Goal: Find specific page/section: Find specific page/section

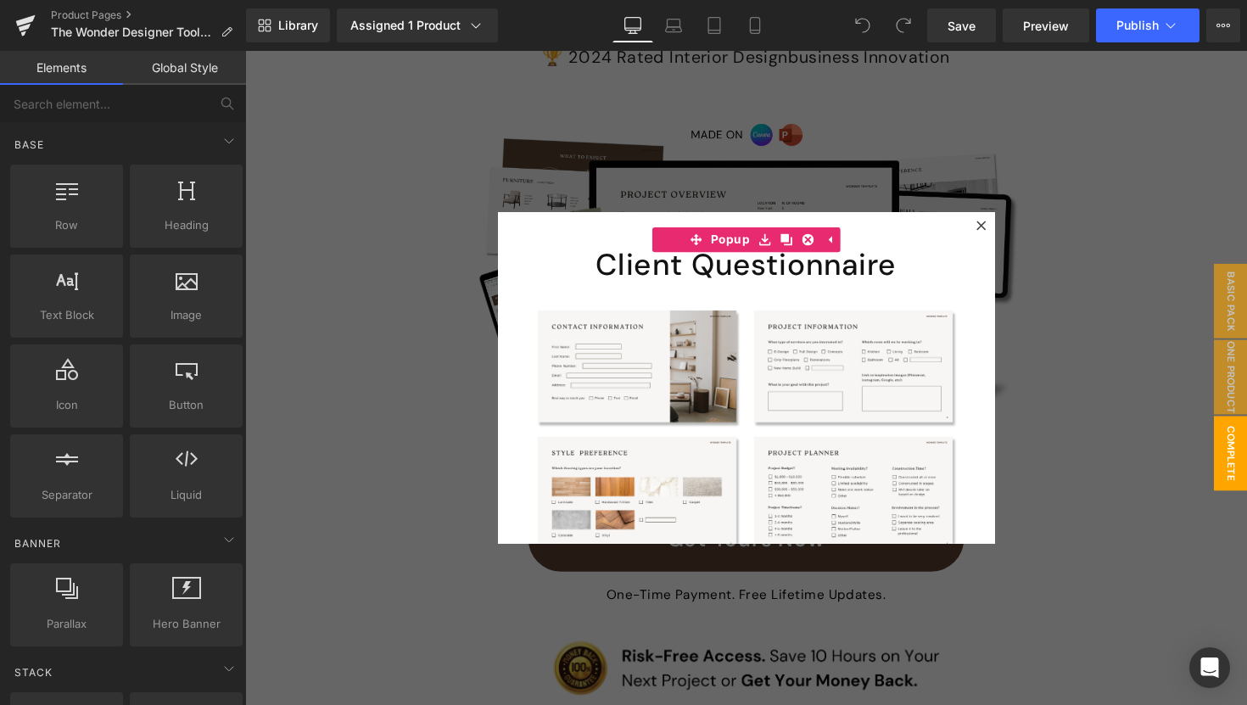
scroll to position [432, 0]
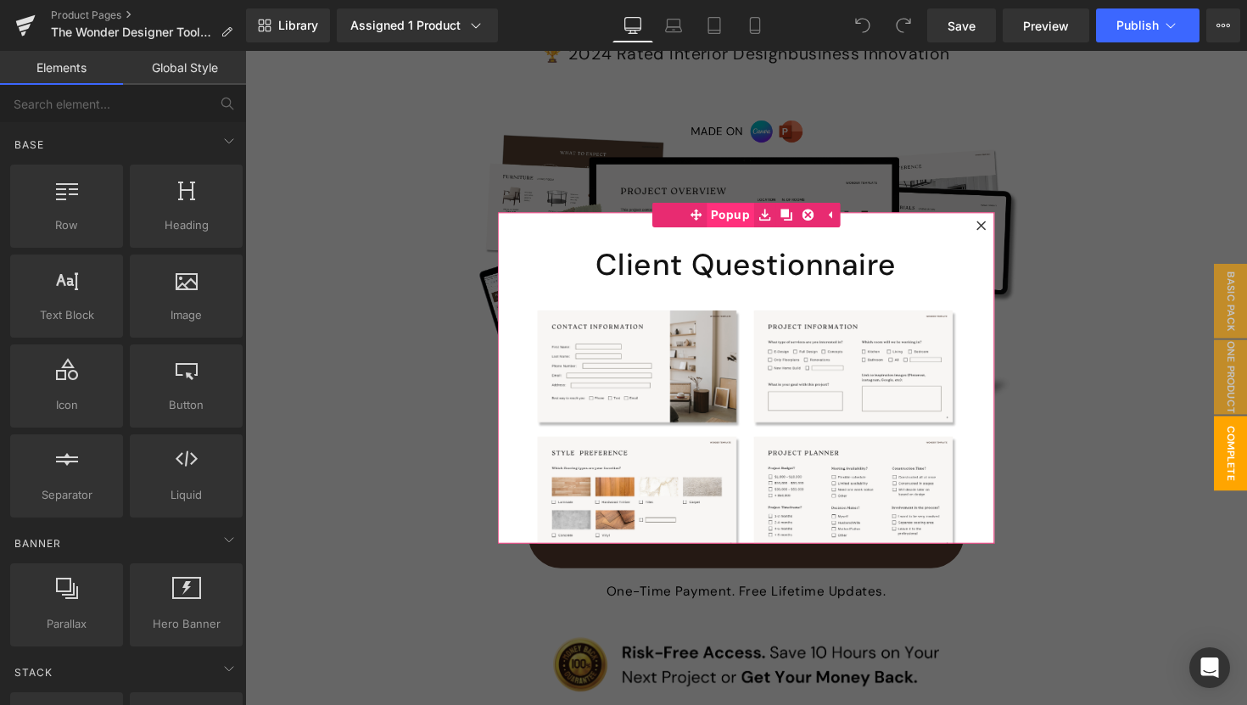
click at [743, 220] on span "Popup" at bounding box center [742, 218] width 48 height 25
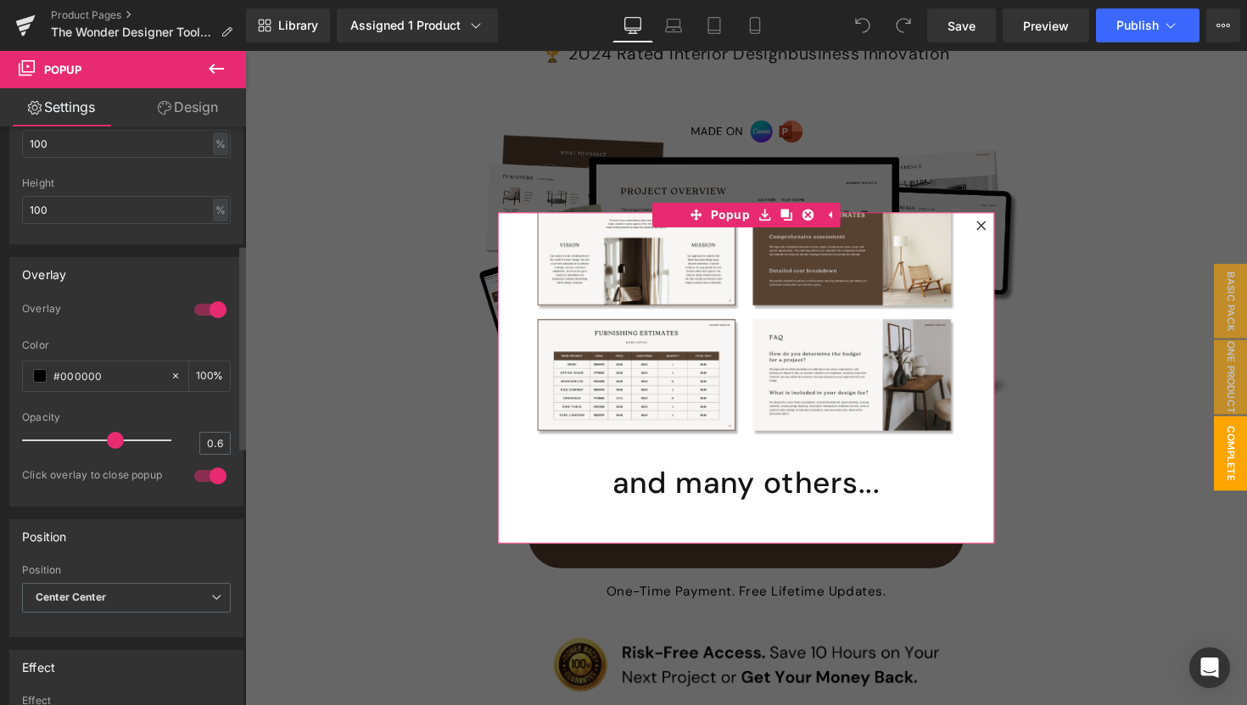
scroll to position [0, 0]
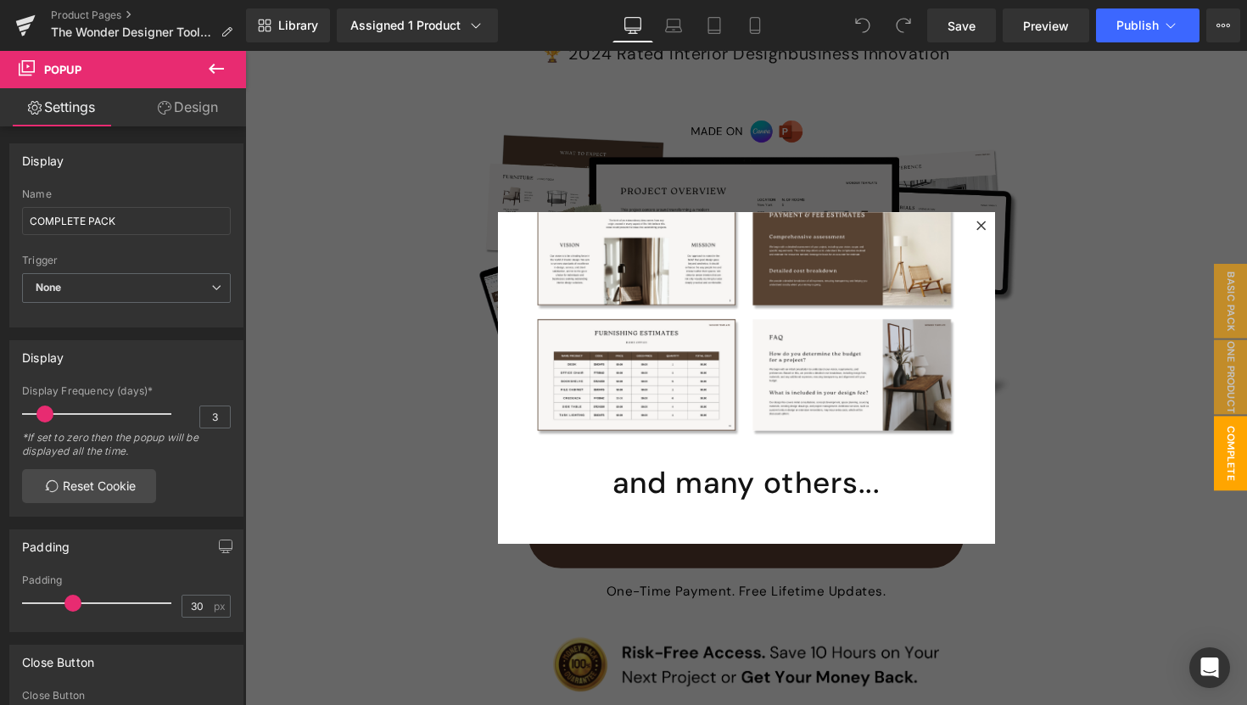
click at [215, 70] on icon at bounding box center [216, 69] width 20 height 20
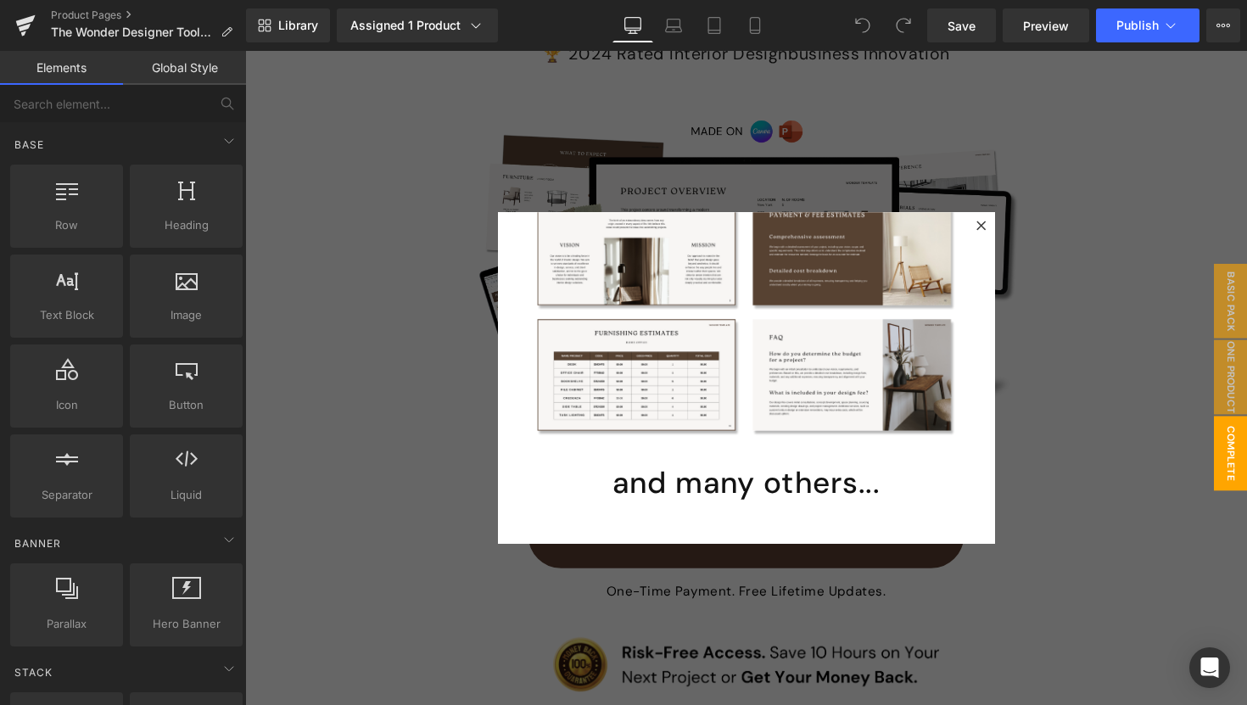
click at [456, 236] on div at bounding box center [758, 386] width 1026 height 670
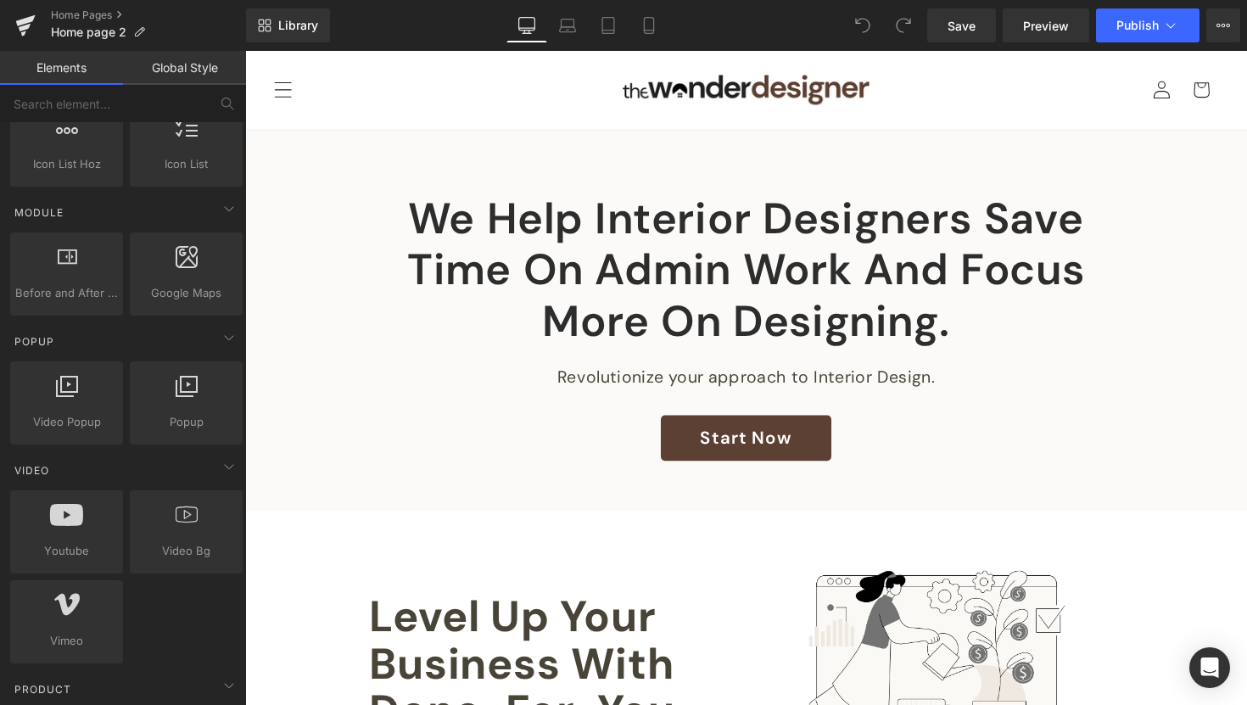
scroll to position [809, 0]
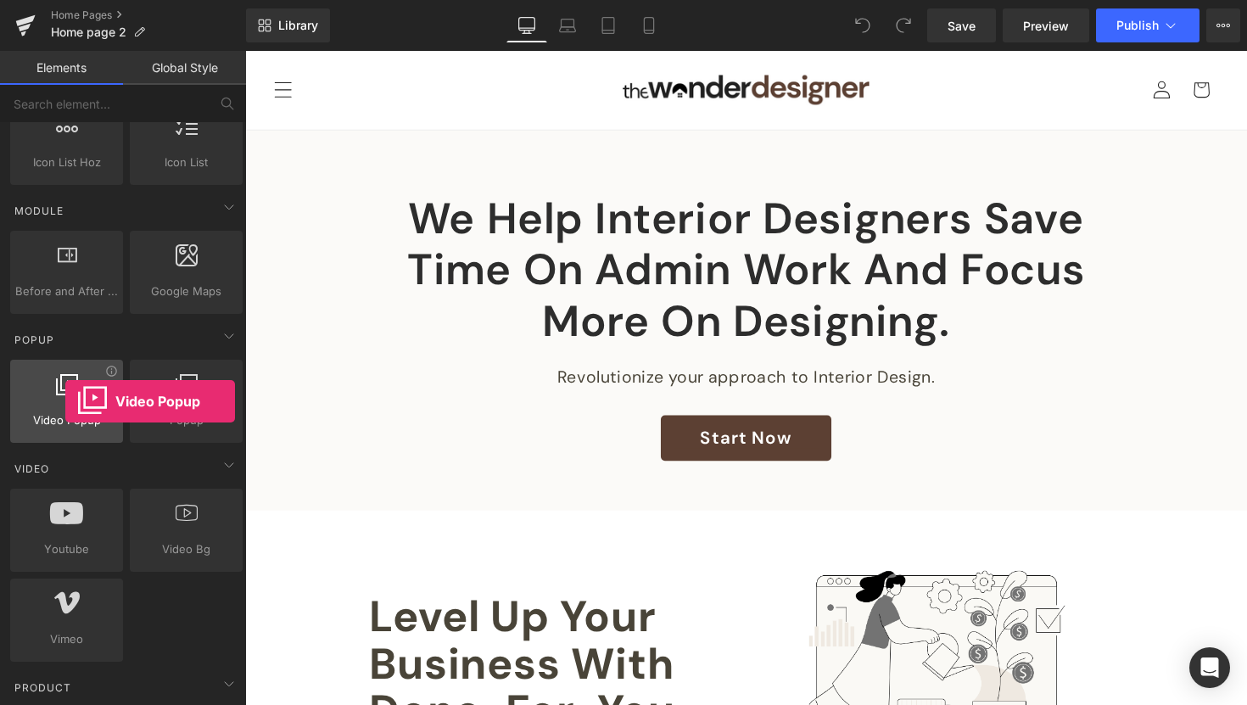
click at [65, 401] on div at bounding box center [66, 392] width 103 height 38
click at [65, 393] on icon at bounding box center [67, 384] width 22 height 22
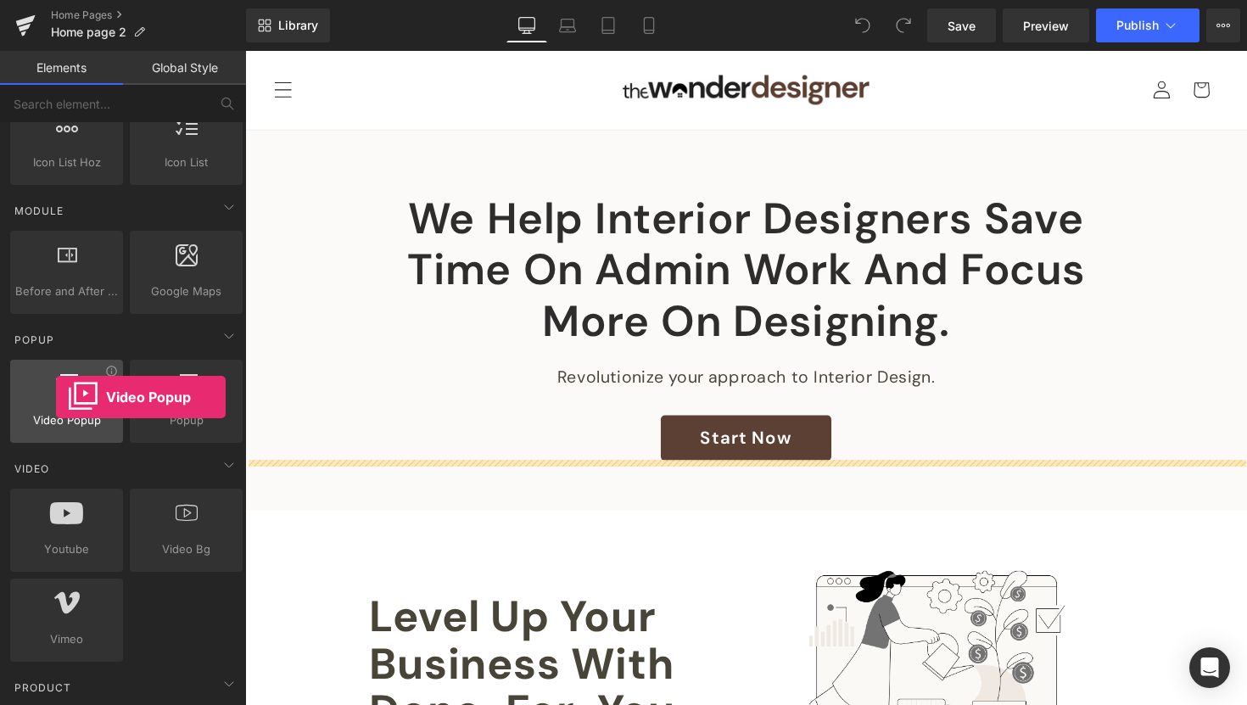
drag, startPoint x: 65, startPoint y: 393, endPoint x: 56, endPoint y: 397, distance: 10.2
click at [56, 397] on div at bounding box center [66, 392] width 103 height 38
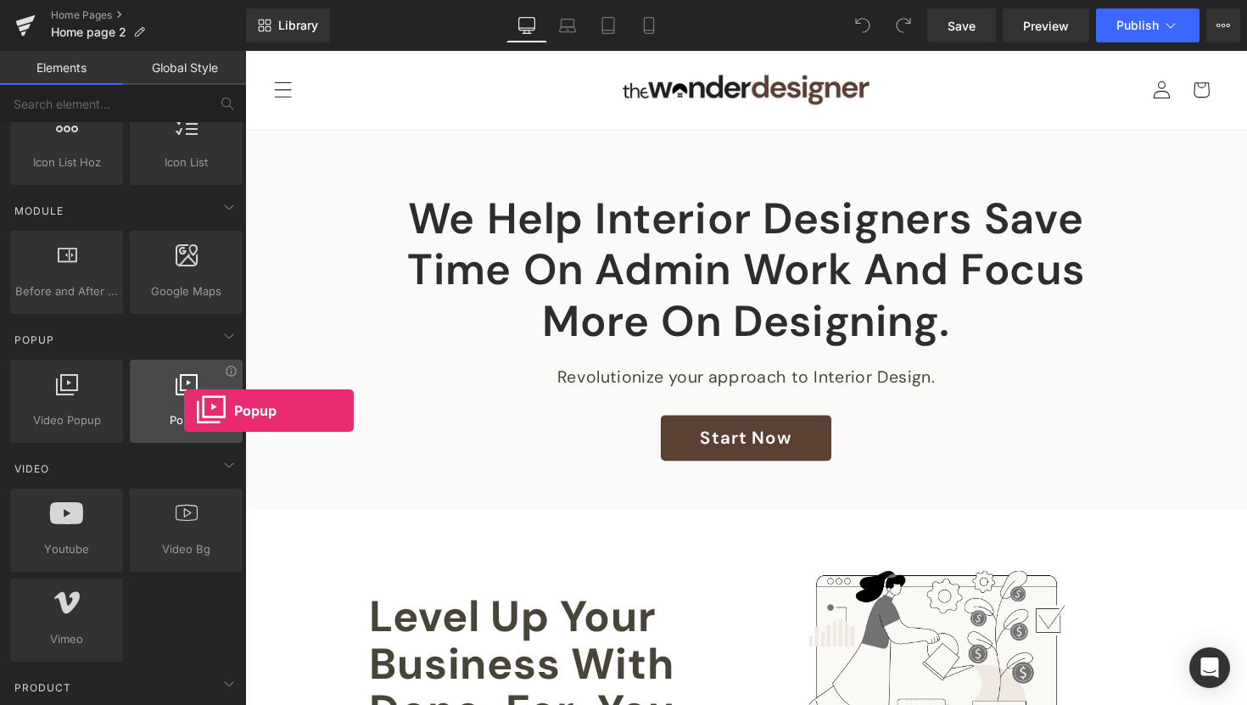
click at [184, 410] on div at bounding box center [186, 392] width 103 height 38
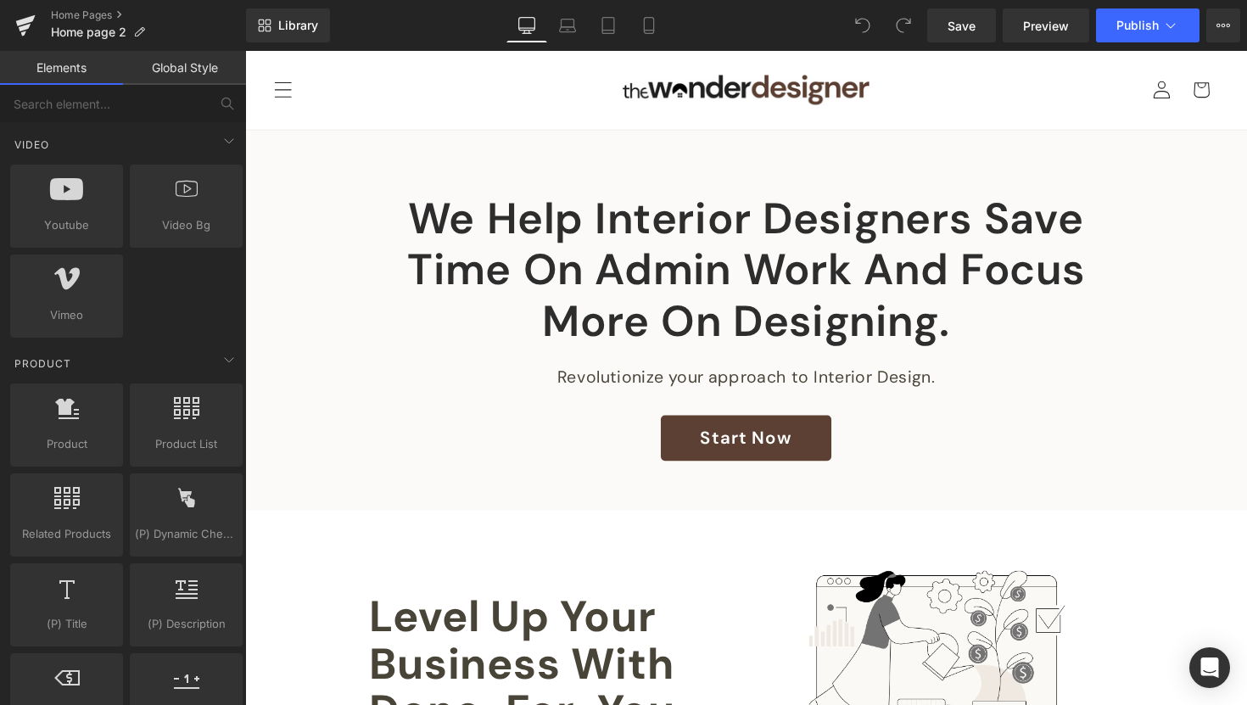
scroll to position [1176, 0]
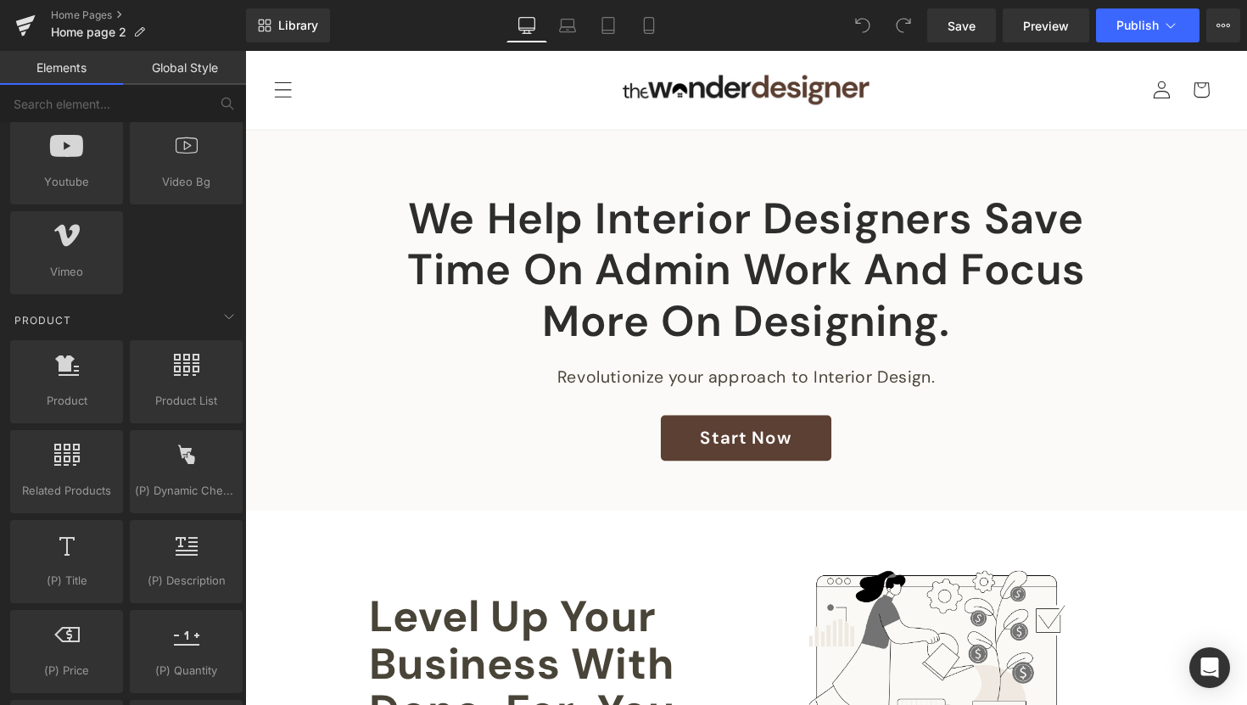
click at [463, 399] on div "We help interior designers save time on admin work and focus more on designing.…" at bounding box center [758, 333] width 1026 height 275
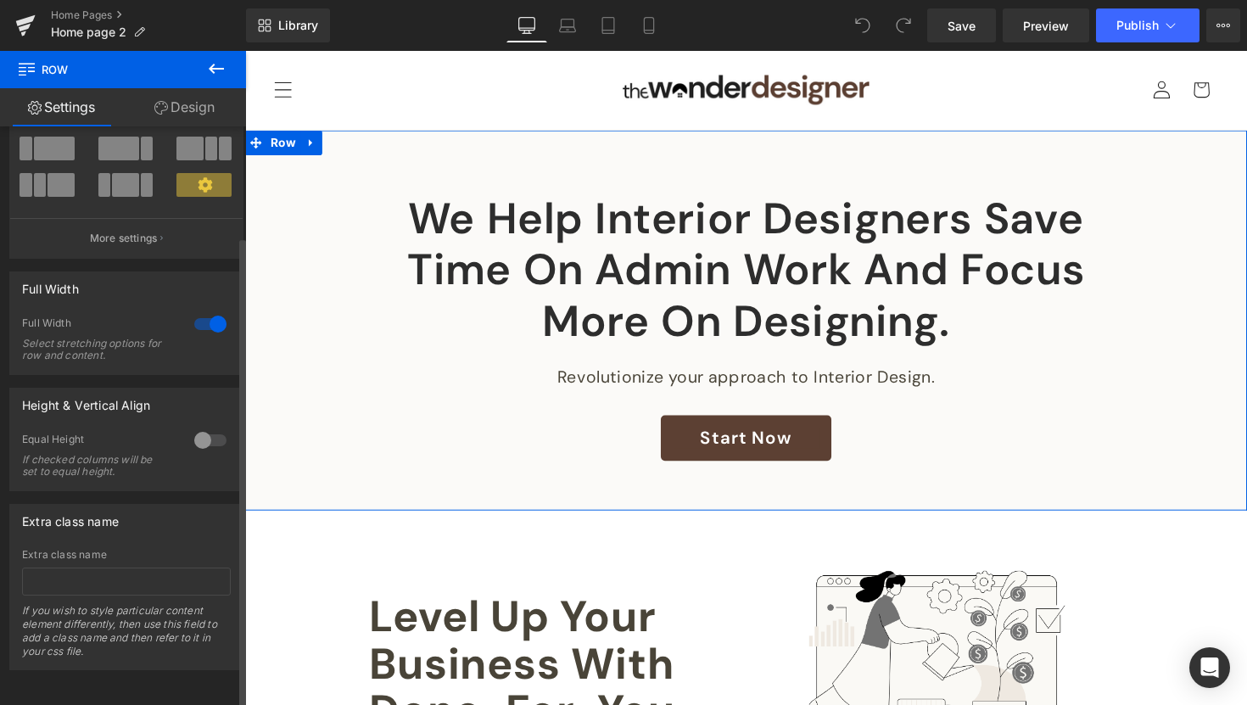
scroll to position [0, 0]
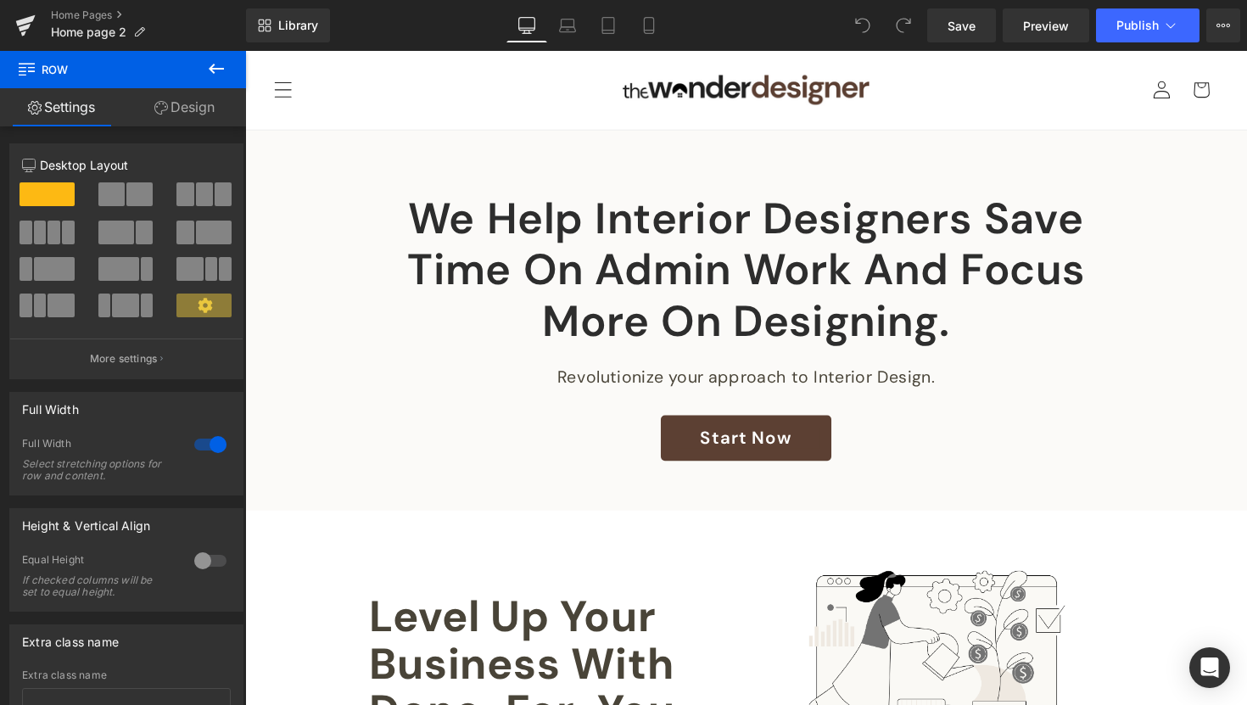
click at [209, 69] on icon at bounding box center [216, 69] width 15 height 10
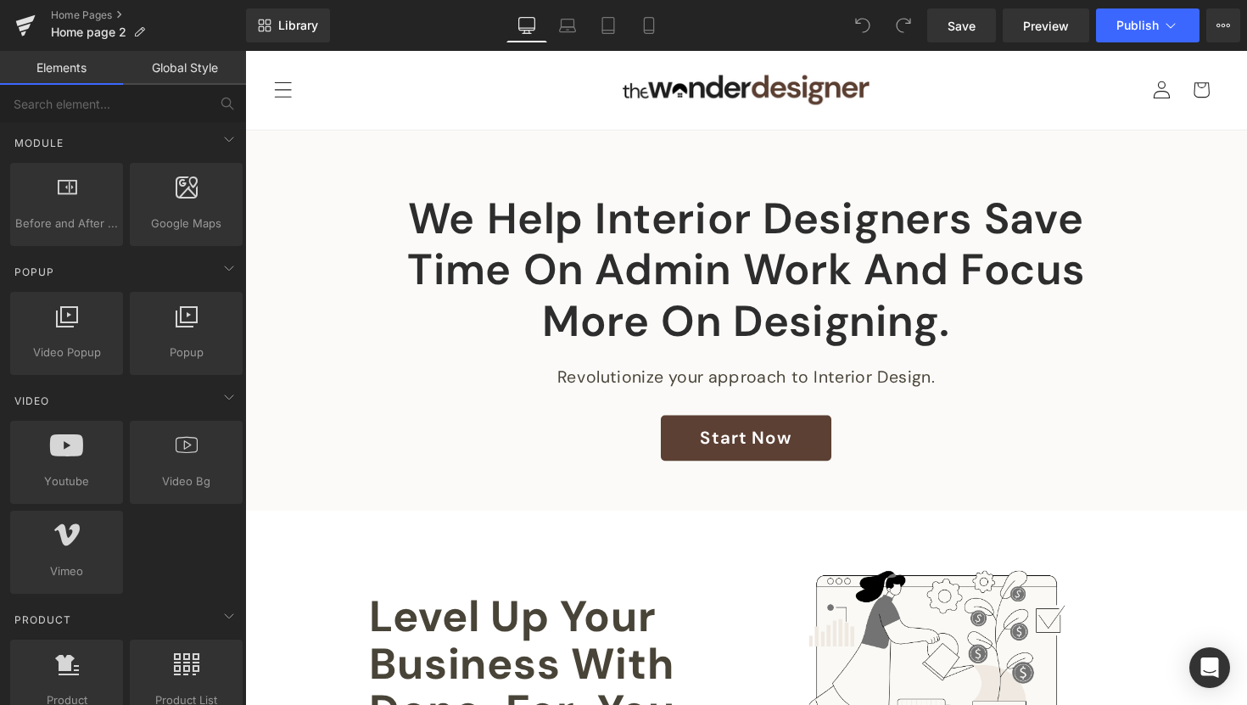
scroll to position [847, 0]
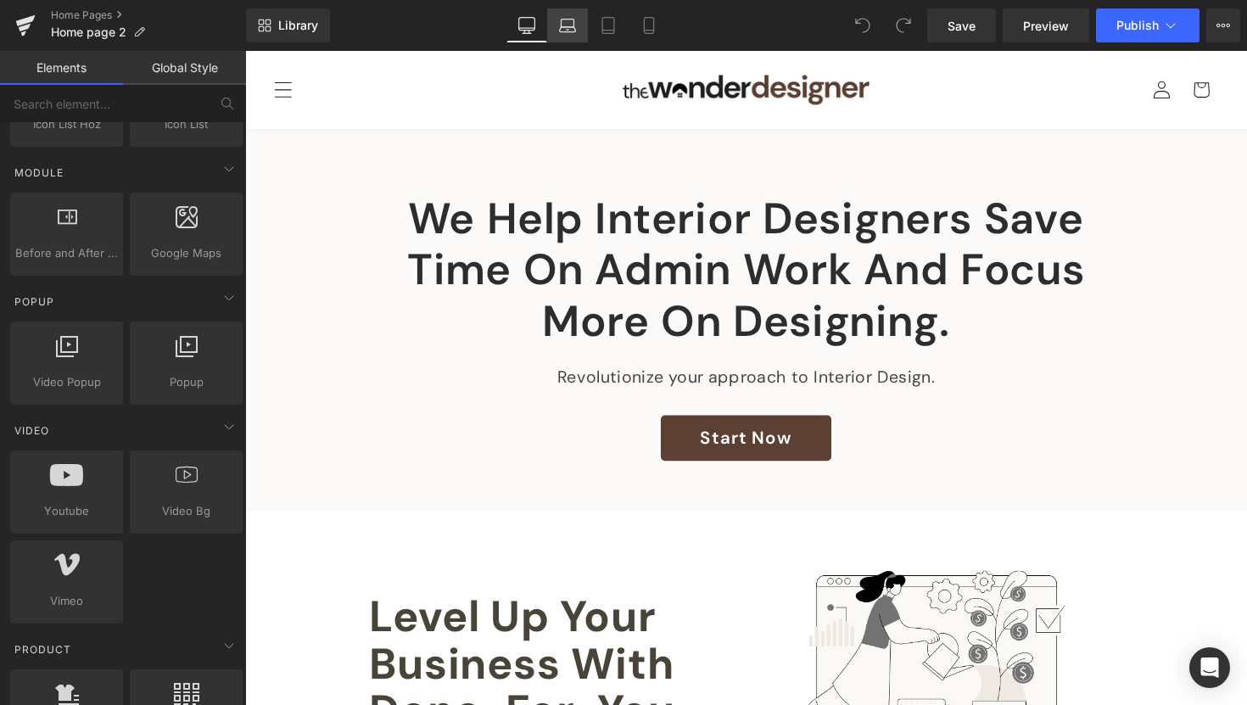
click at [572, 23] on icon at bounding box center [567, 25] width 17 height 17
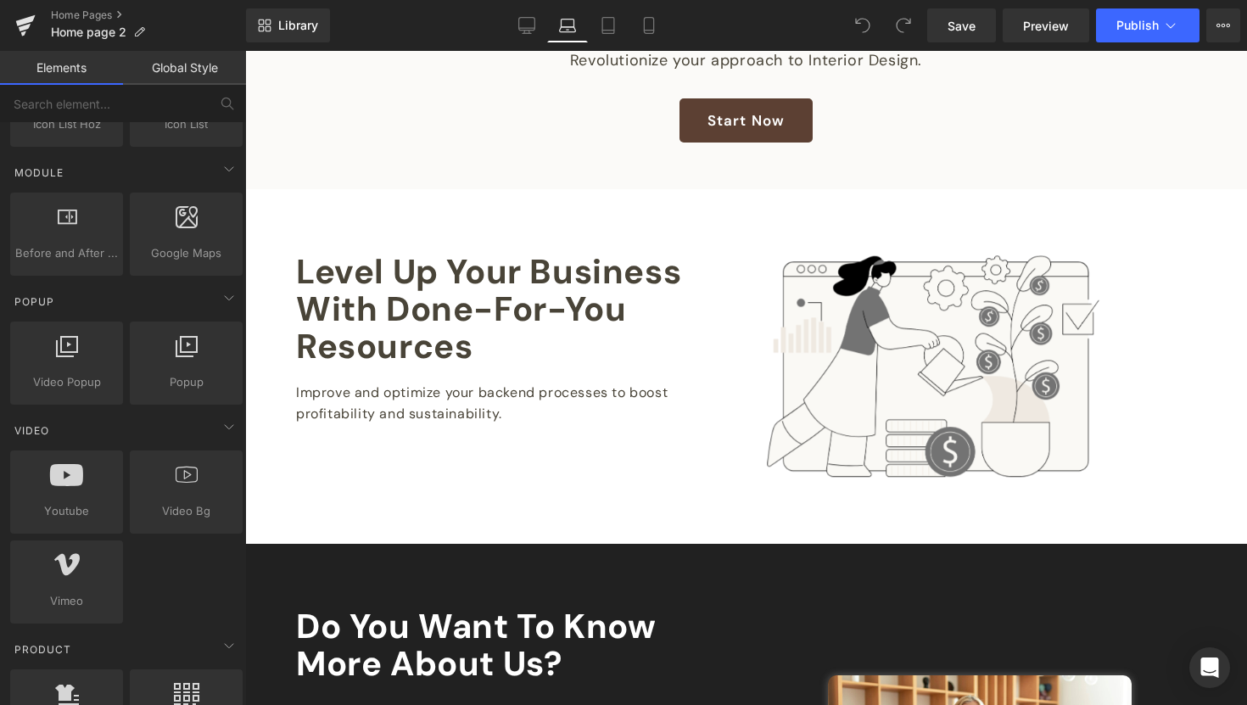
scroll to position [0, 0]
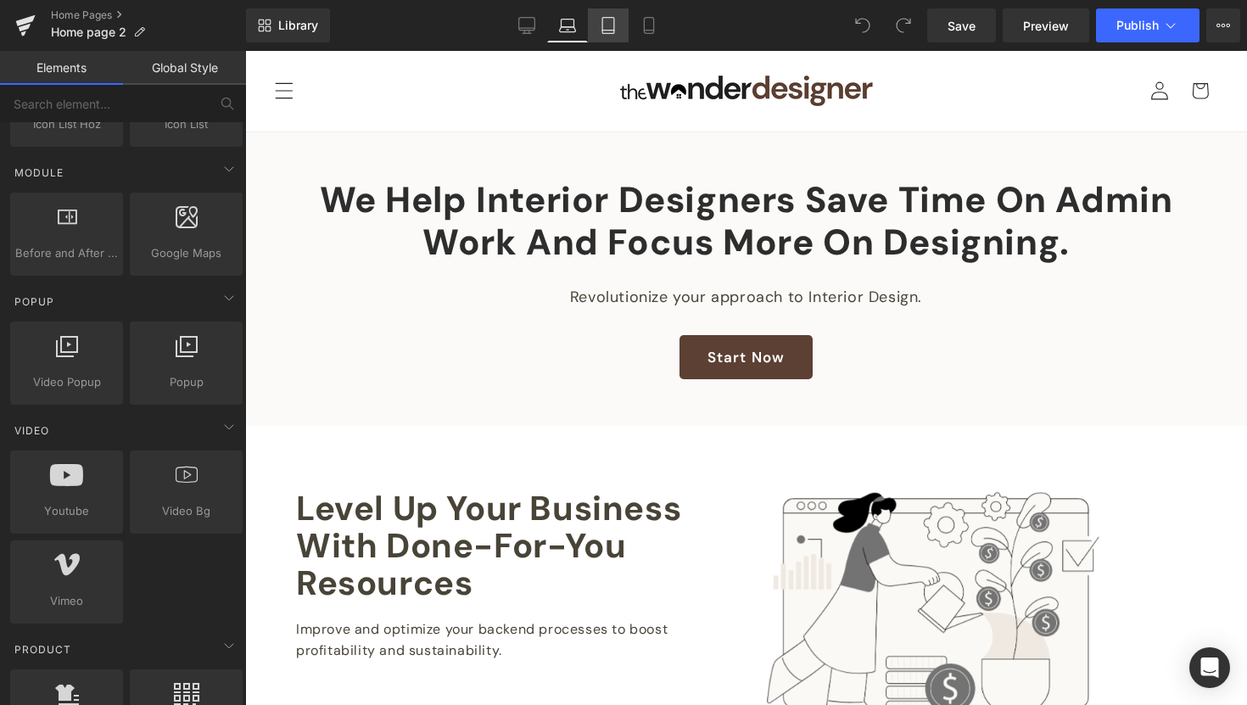
click at [617, 33] on icon at bounding box center [608, 25] width 17 height 17
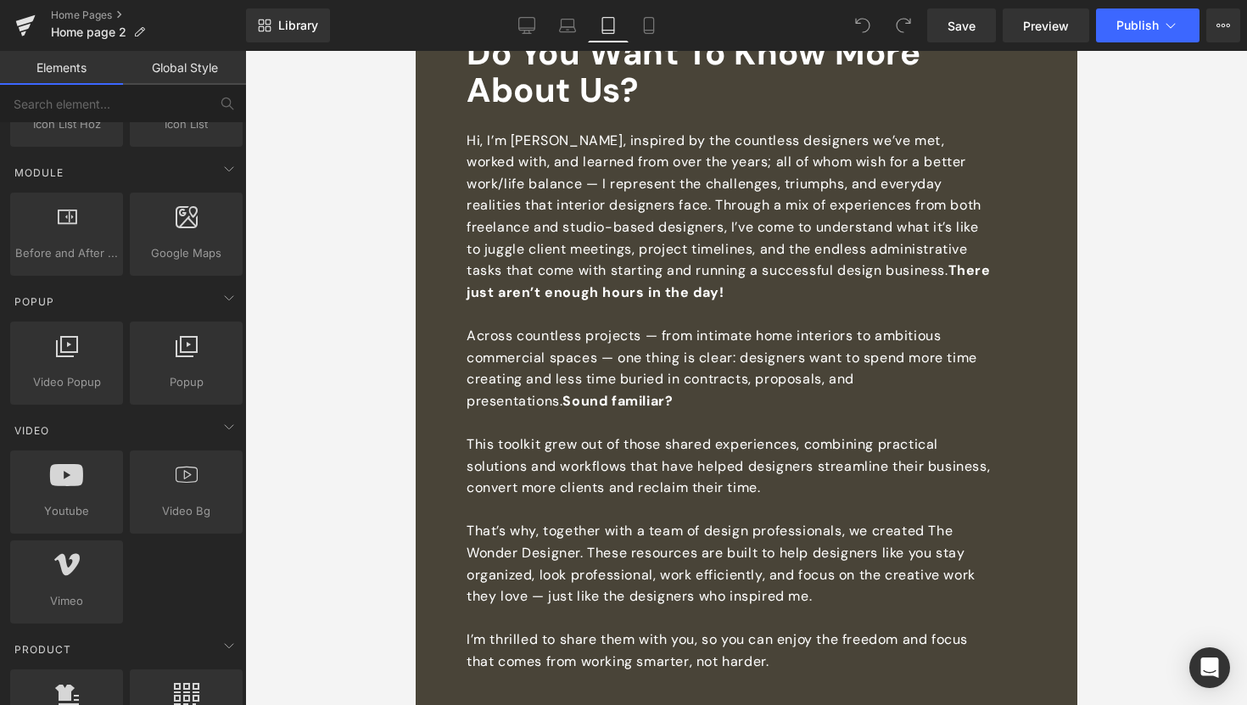
scroll to position [947, 0]
click at [652, 27] on icon at bounding box center [648, 25] width 17 height 17
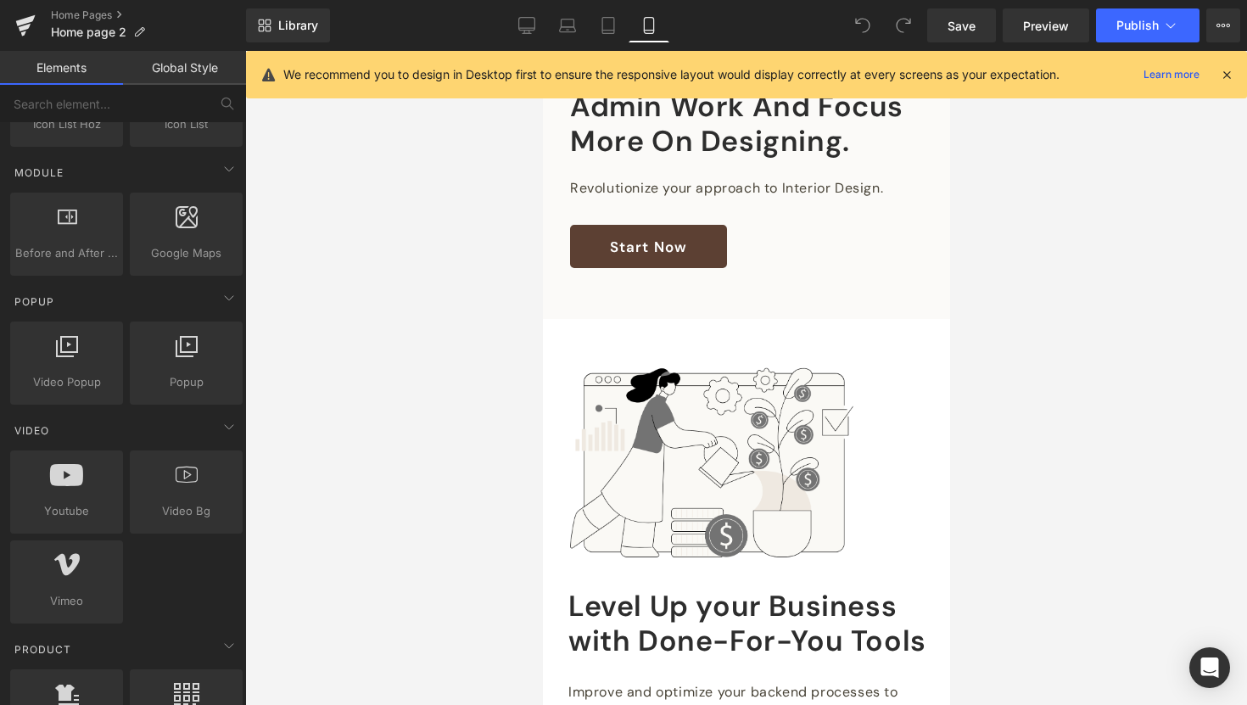
scroll to position [0, 0]
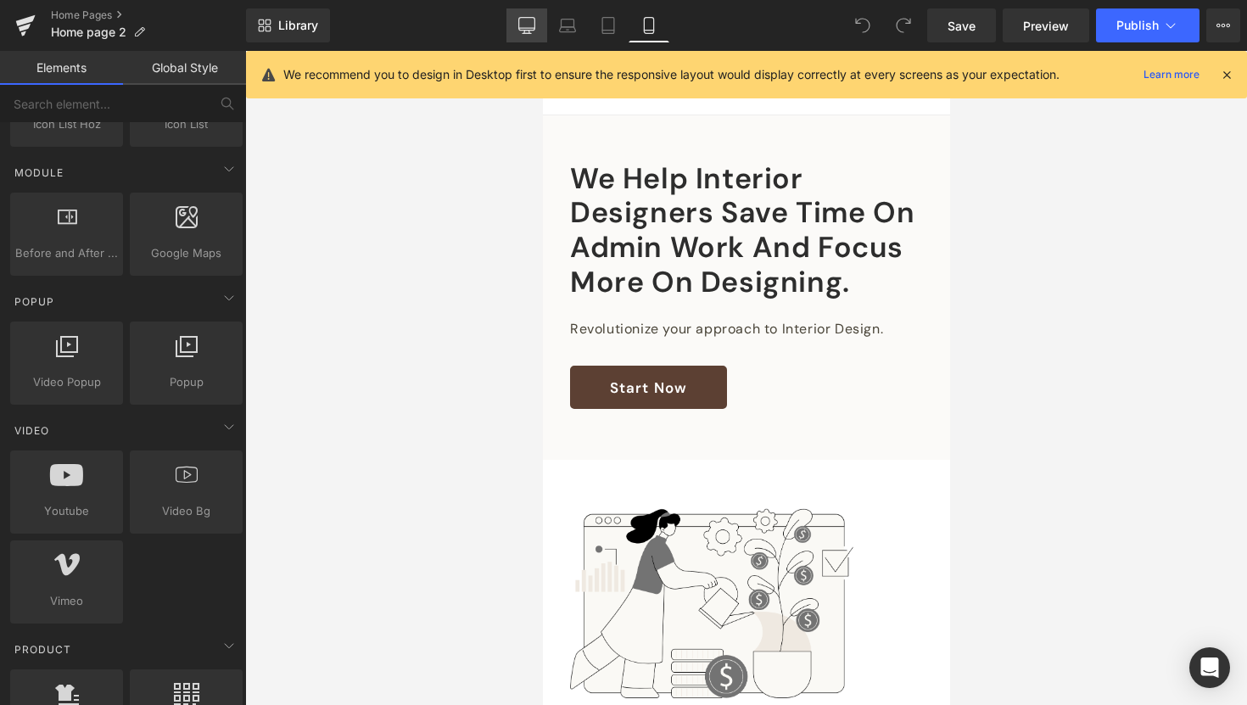
click at [527, 24] on icon at bounding box center [526, 25] width 17 height 17
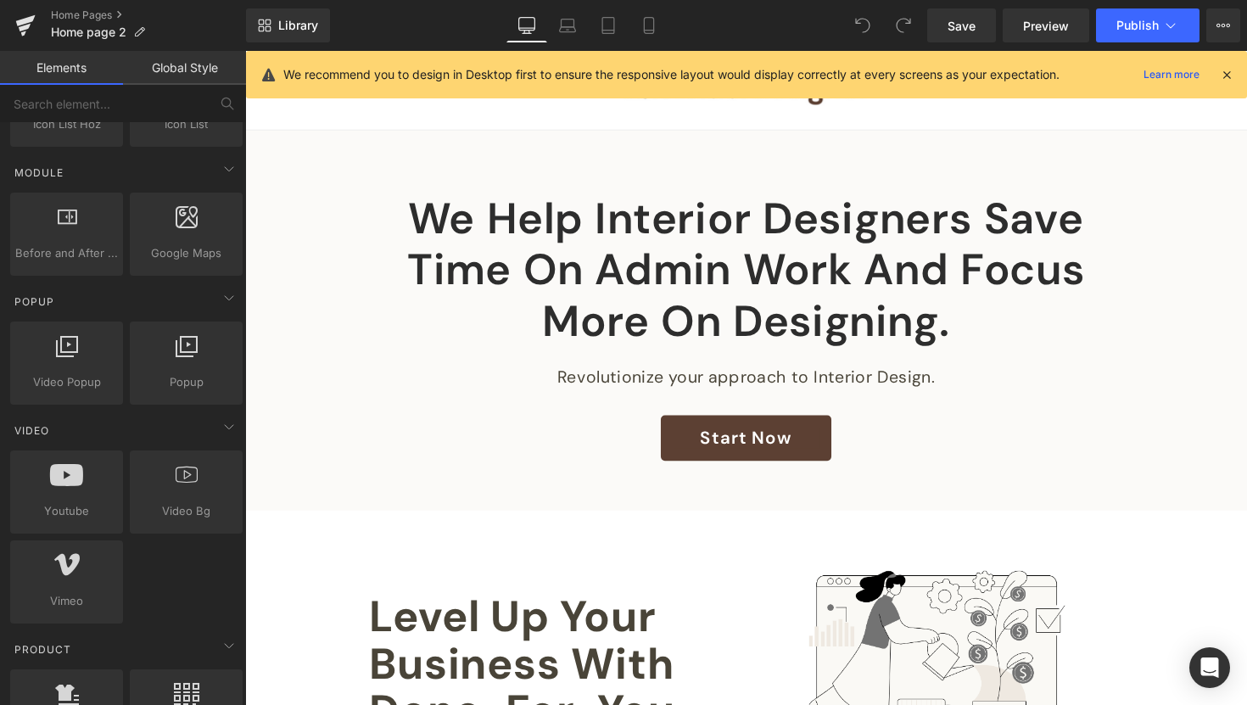
scroll to position [81, 0]
